Goal: Transaction & Acquisition: Purchase product/service

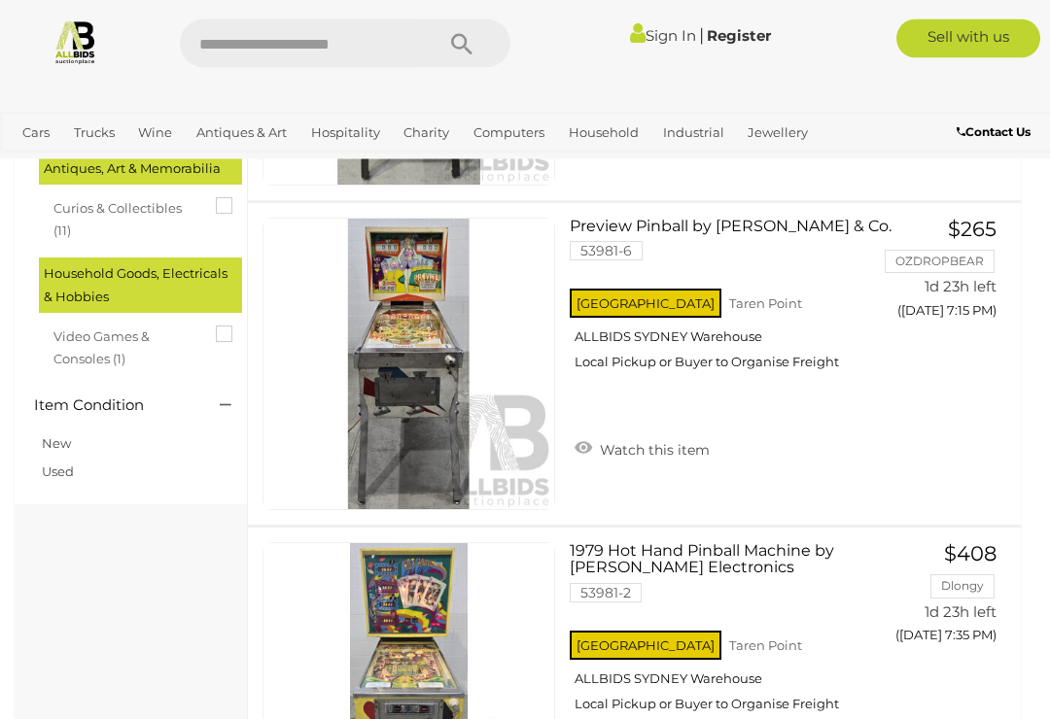
scroll to position [421, 0]
click at [949, 360] on span "BID PAGE" at bounding box center [946, 349] width 73 height 19
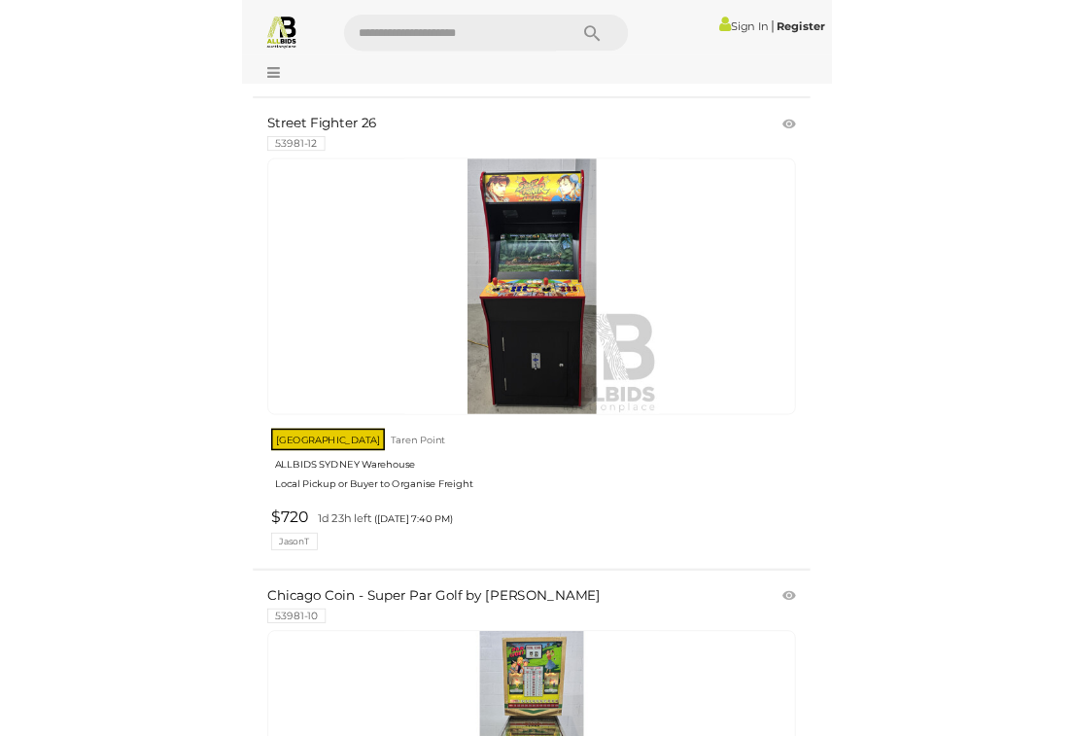
scroll to position [3558, 0]
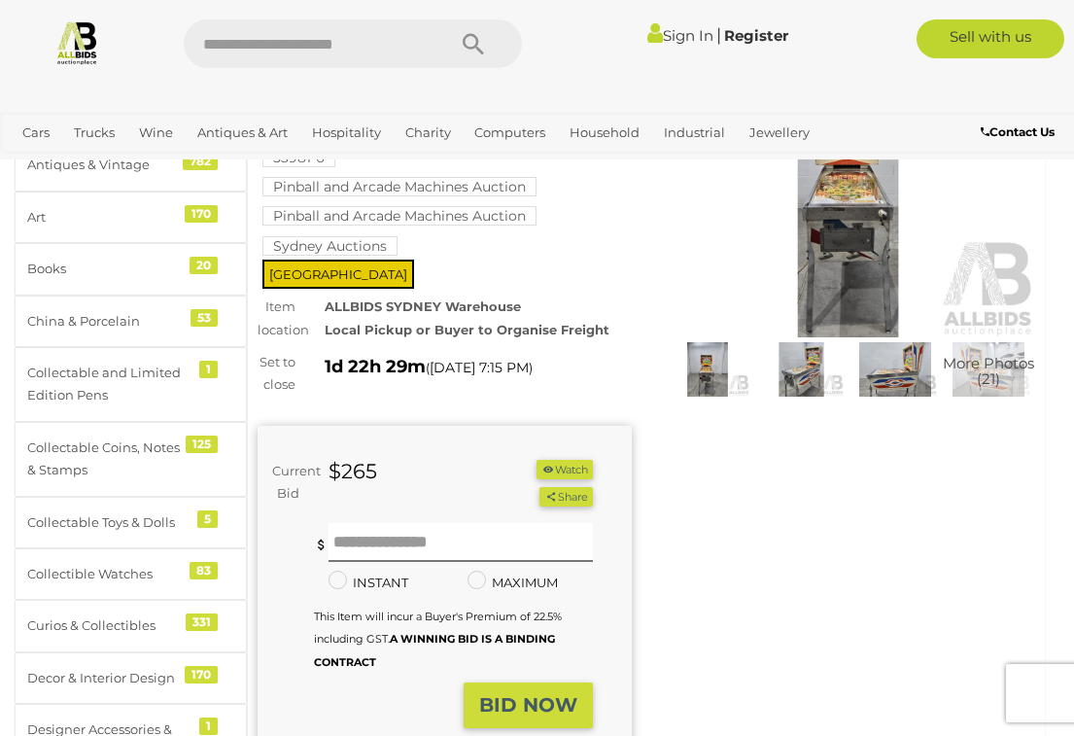
scroll to position [149, 0]
click at [849, 259] on img at bounding box center [848, 216] width 374 height 241
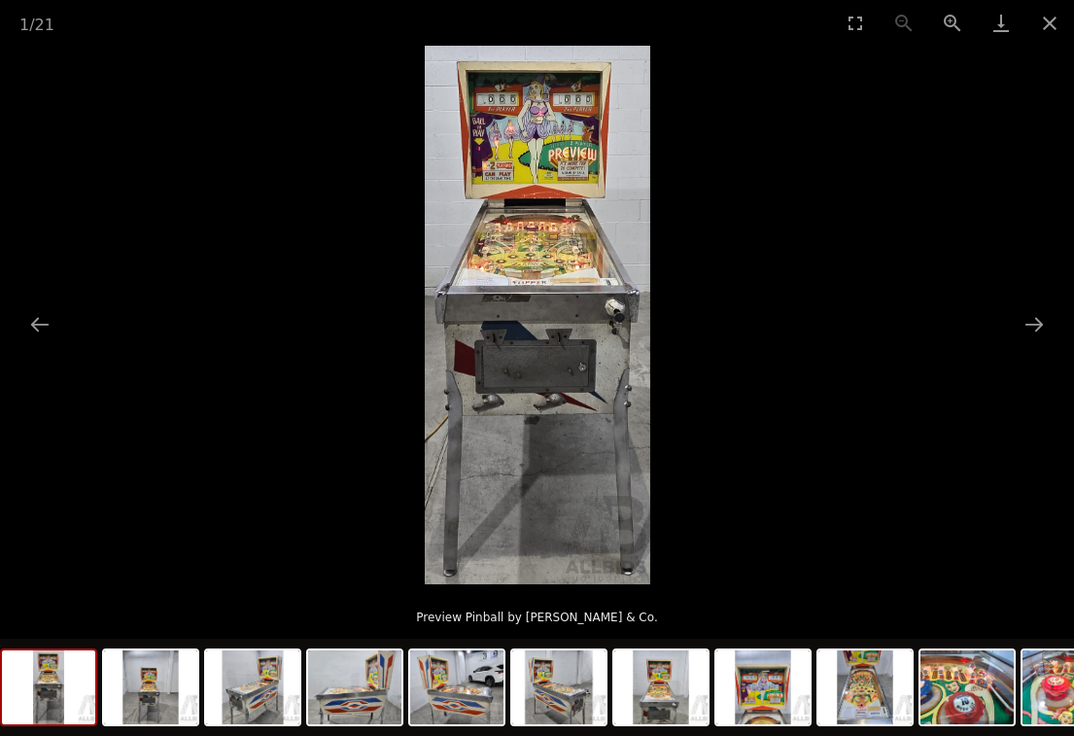
click at [1021, 326] on button "Next slide" at bounding box center [1034, 324] width 41 height 38
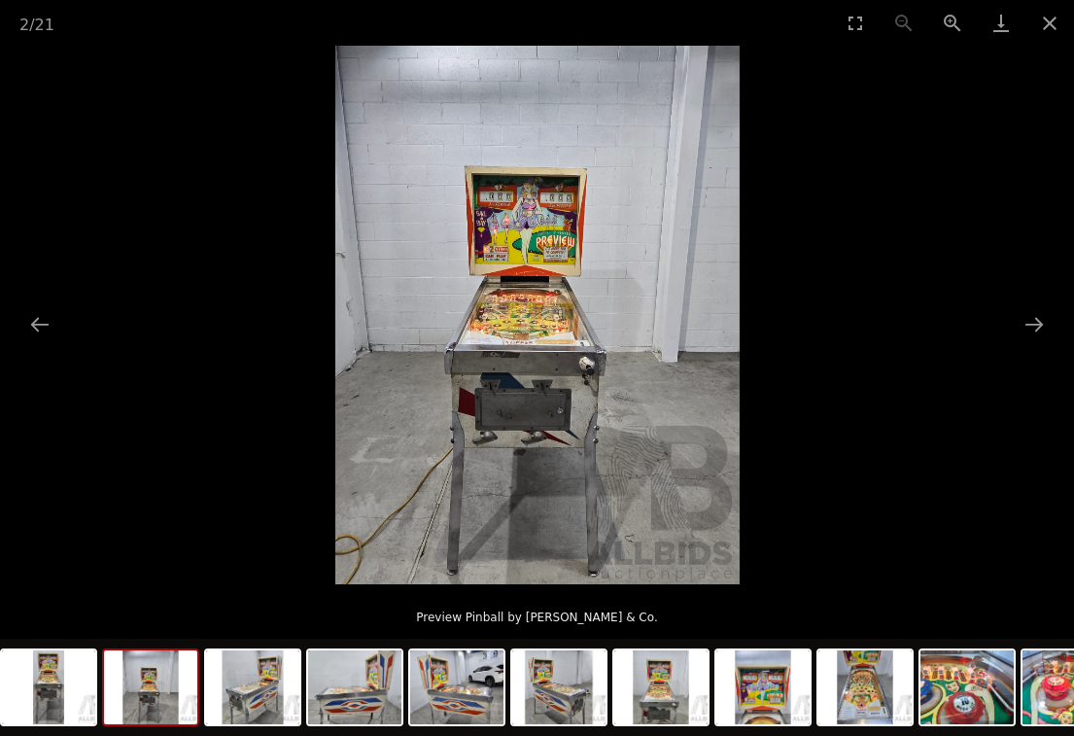
click at [1016, 329] on button "Next slide" at bounding box center [1034, 324] width 41 height 38
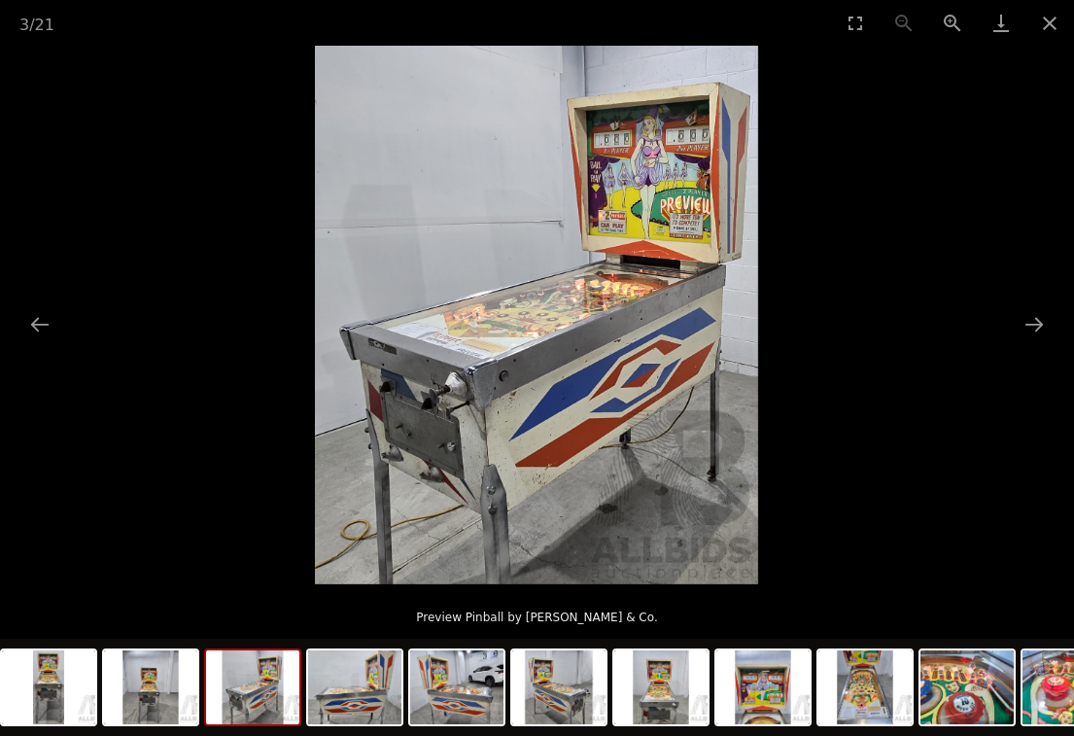
click at [1011, 353] on picture at bounding box center [537, 315] width 1074 height 538
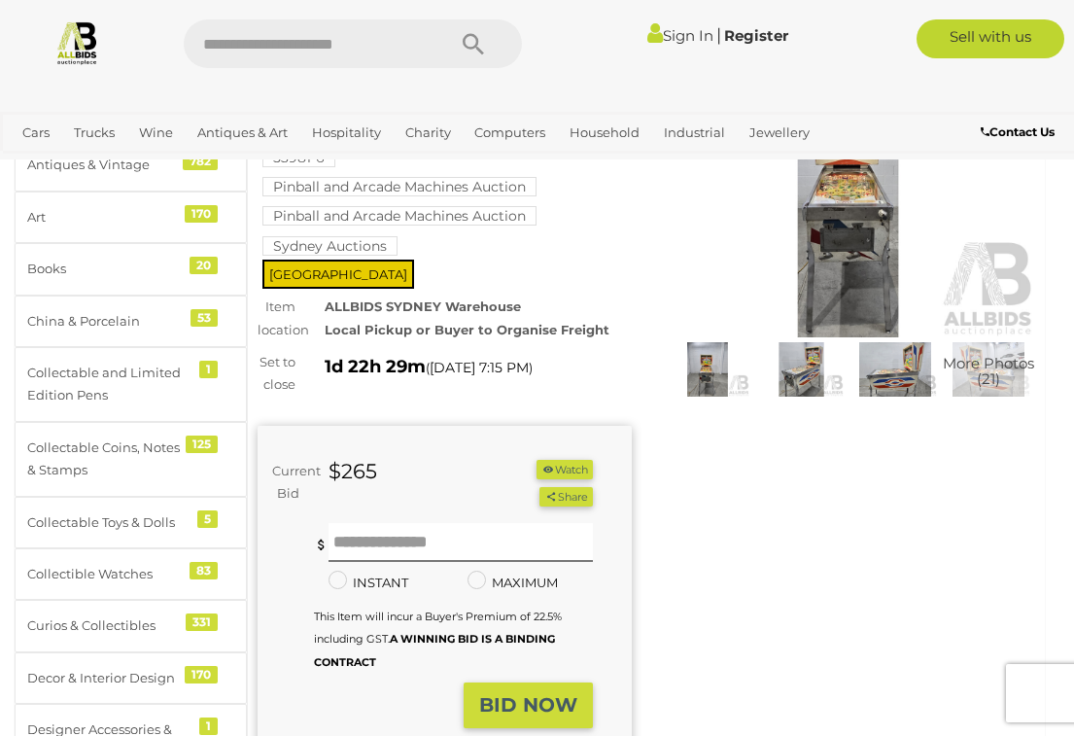
click at [890, 378] on img at bounding box center [895, 369] width 84 height 54
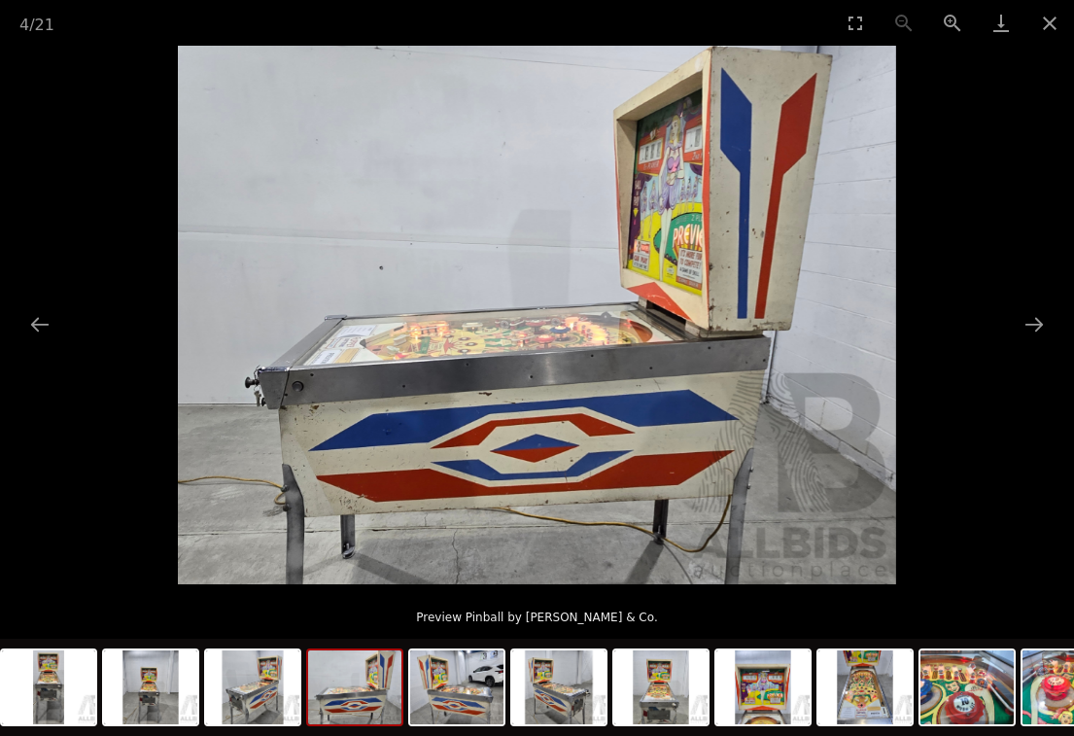
click at [1026, 343] on button "Next slide" at bounding box center [1034, 324] width 41 height 38
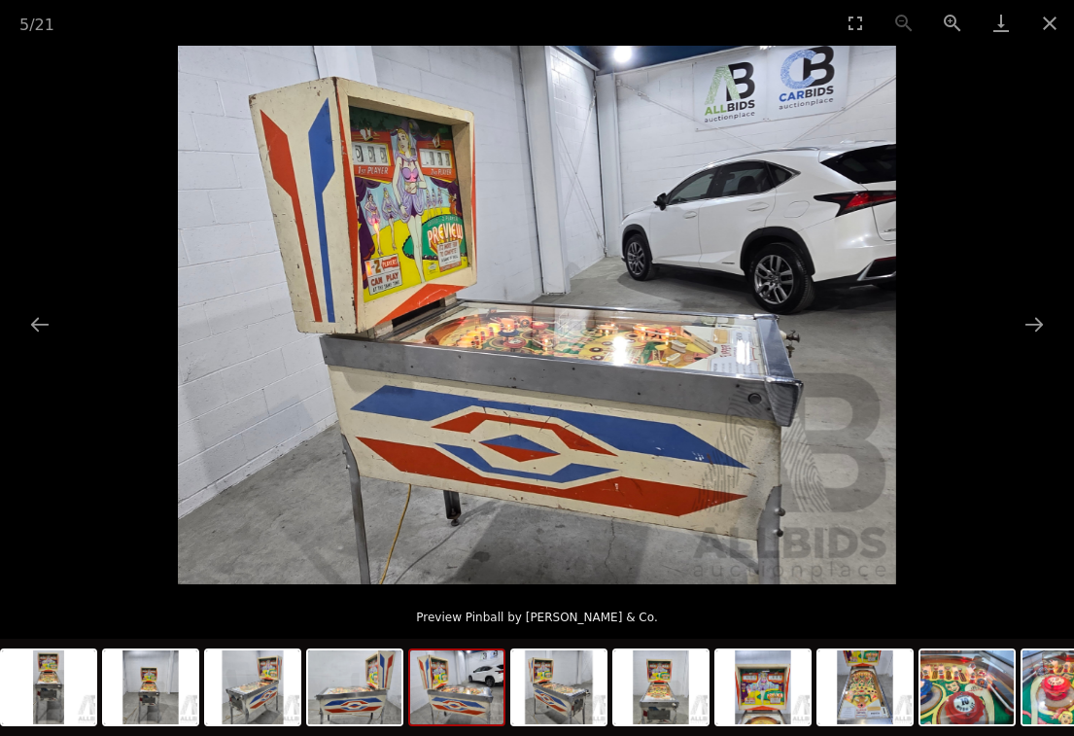
click at [1013, 360] on picture at bounding box center [537, 315] width 1074 height 538
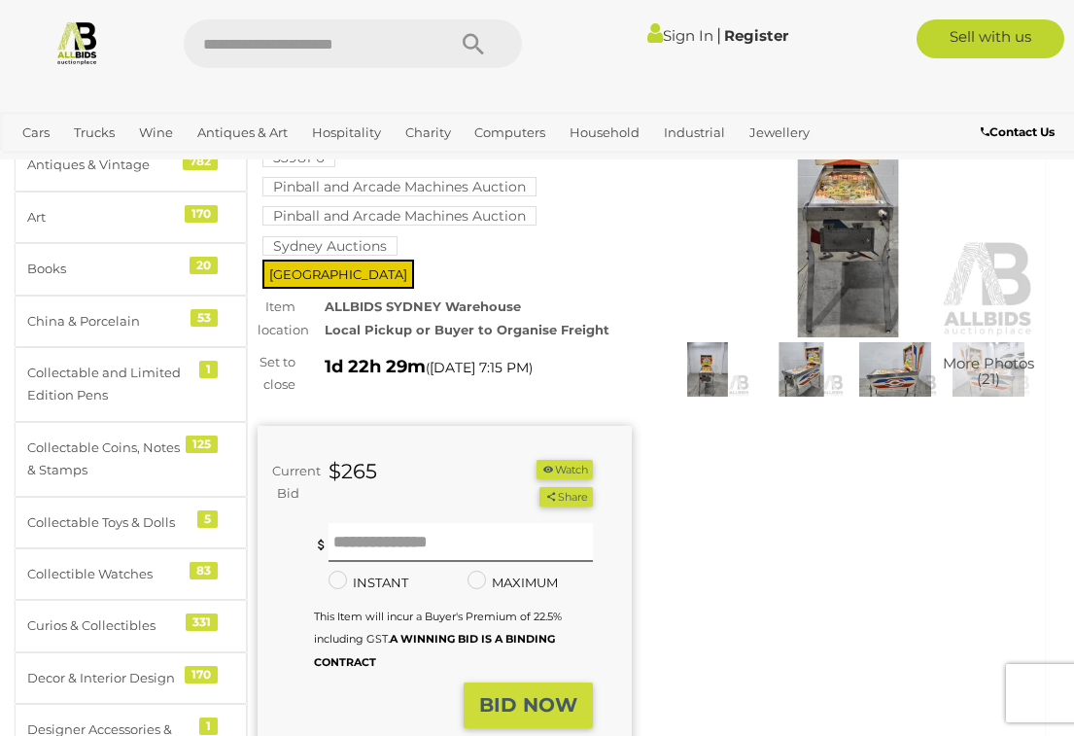
click at [912, 369] on img at bounding box center [895, 369] width 84 height 54
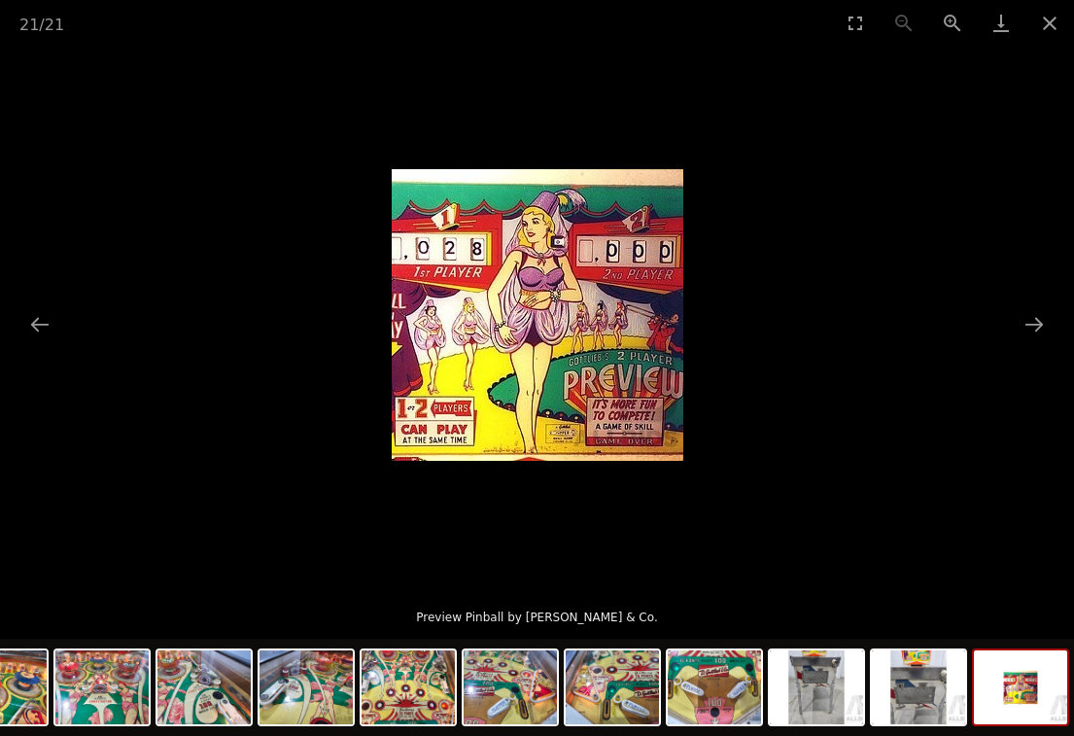
click at [1034, 340] on button "Next slide" at bounding box center [1034, 324] width 41 height 38
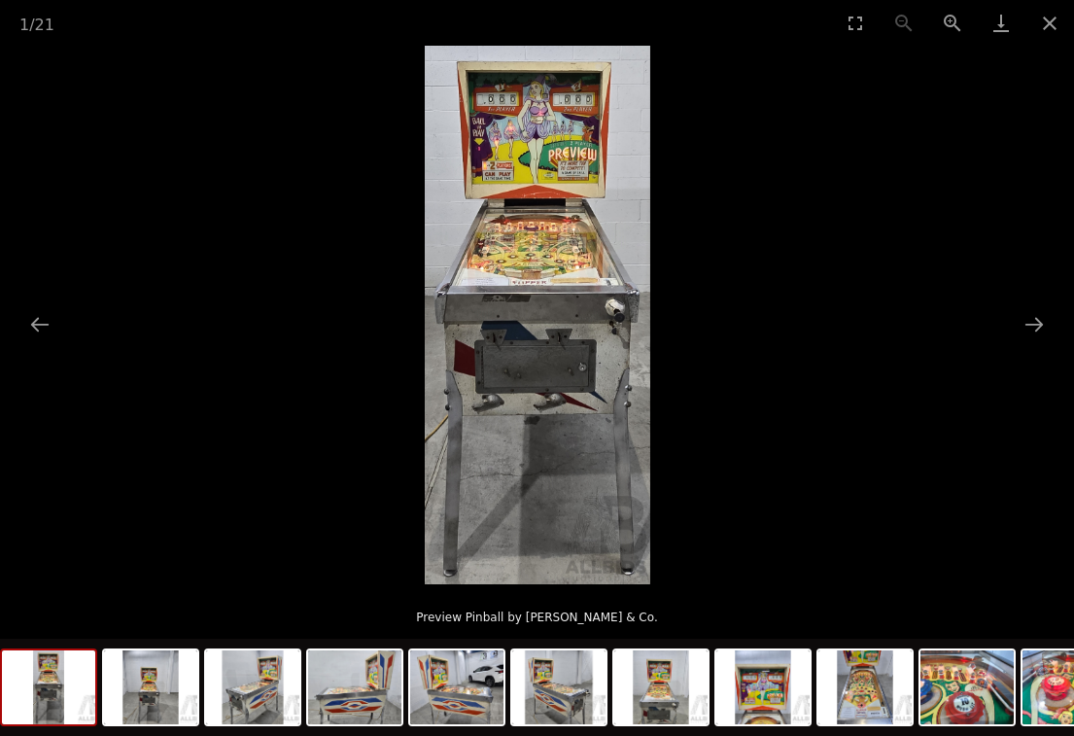
click at [1040, 29] on button "Close gallery" at bounding box center [1049, 23] width 49 height 46
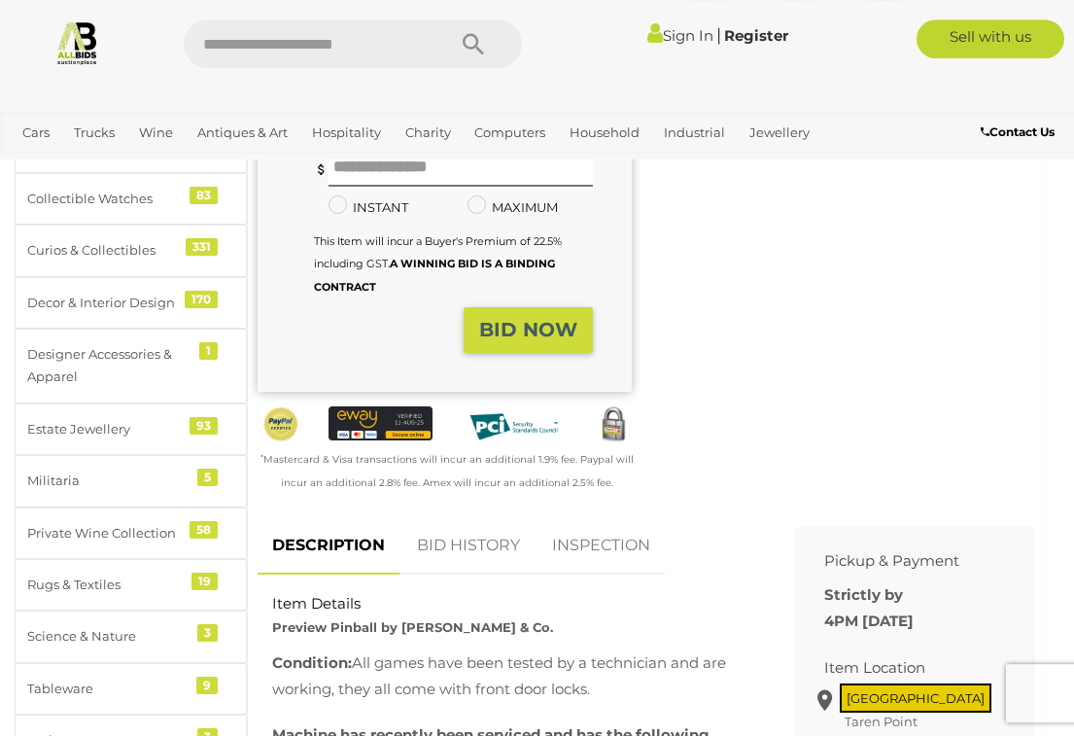
scroll to position [512, 0]
